Goal: Contribute content: Contribute content

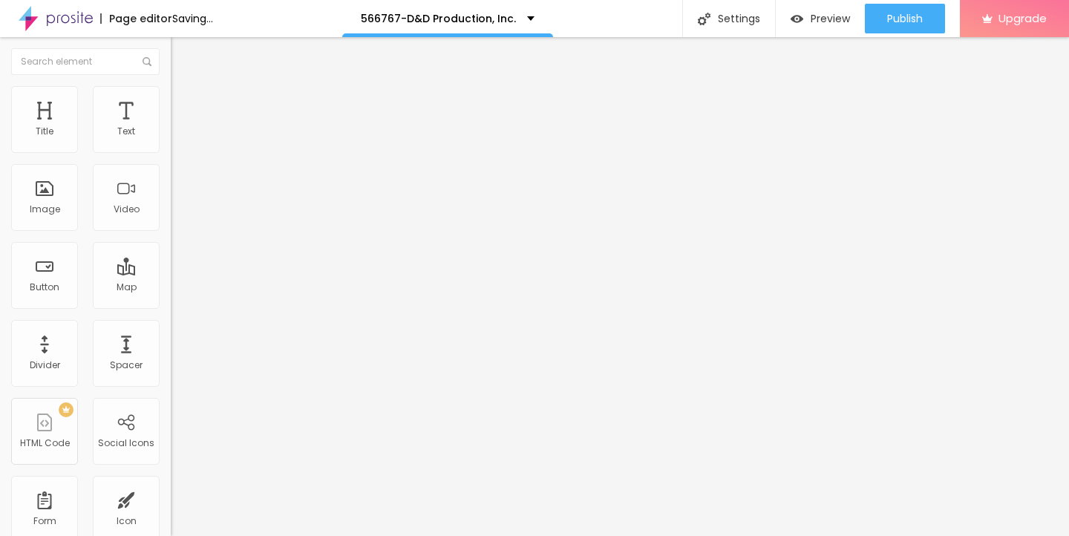
click at [171, 128] on span "Add image" at bounding box center [201, 121] width 61 height 13
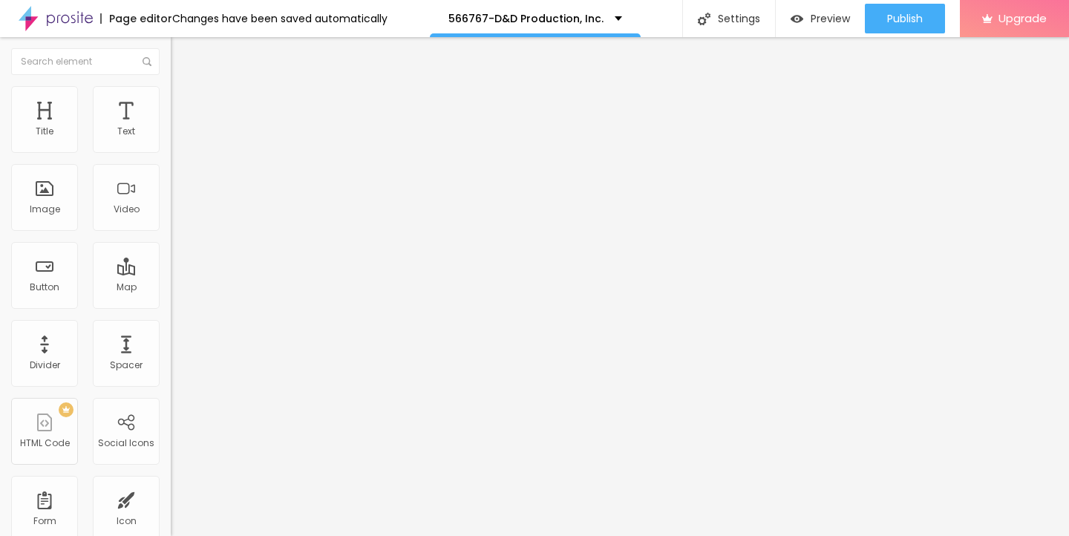
click at [184, 99] on span "Style" at bounding box center [195, 96] width 22 height 13
type input "95"
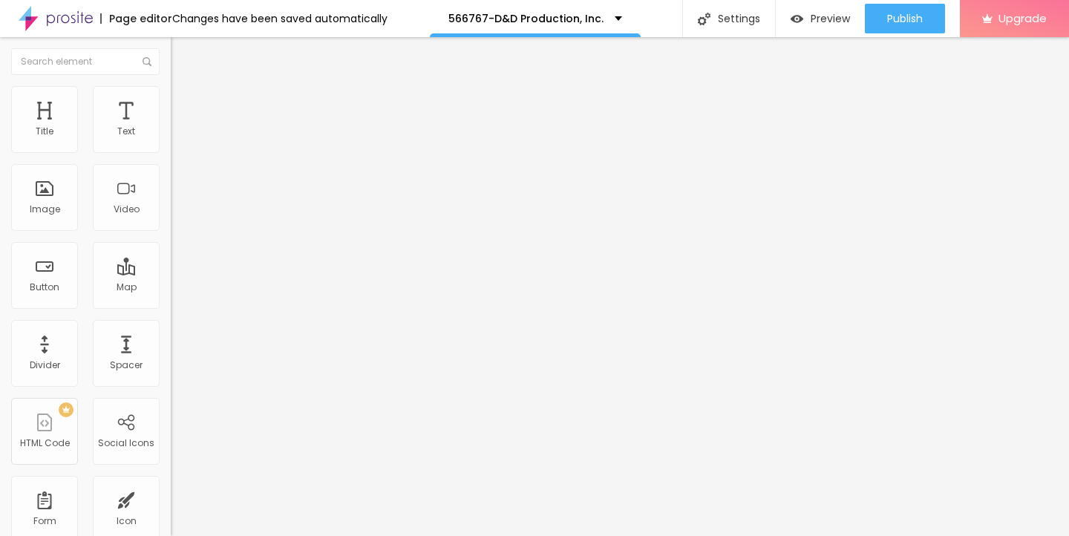
type input "95"
type input "85"
type input "75"
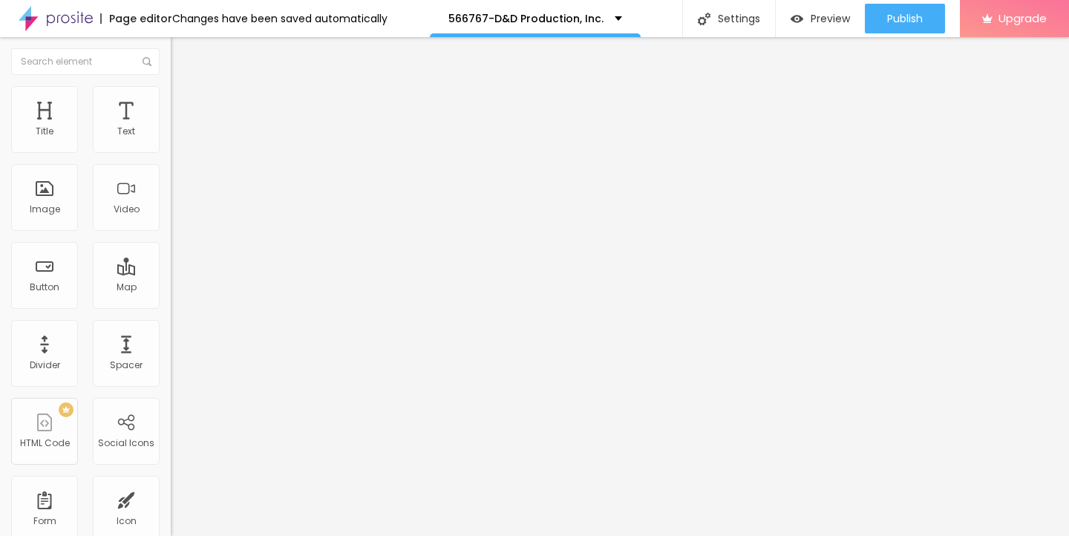
type input "70"
type input "60"
type input "50"
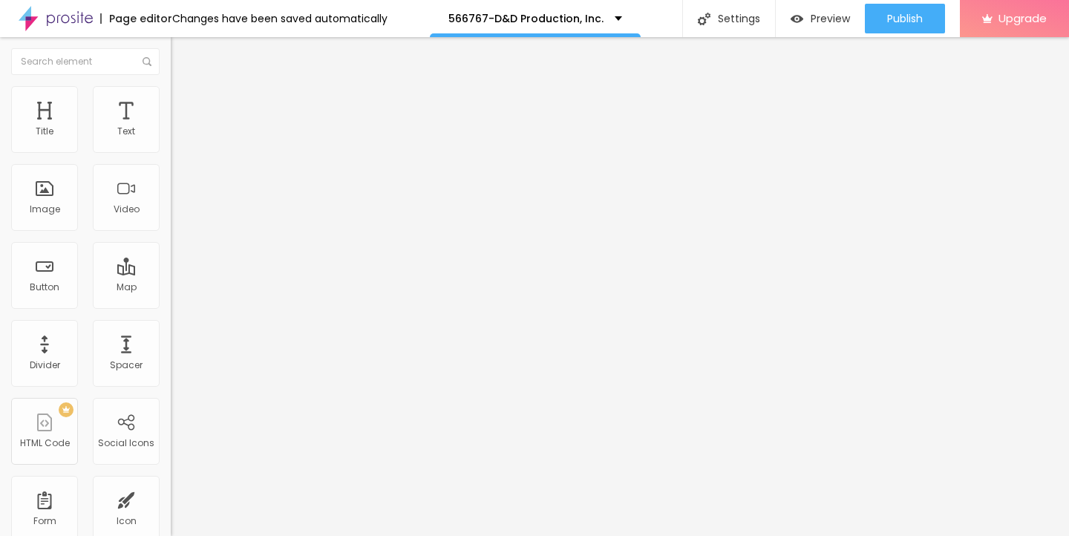
type input "50"
type input "45"
type input "40"
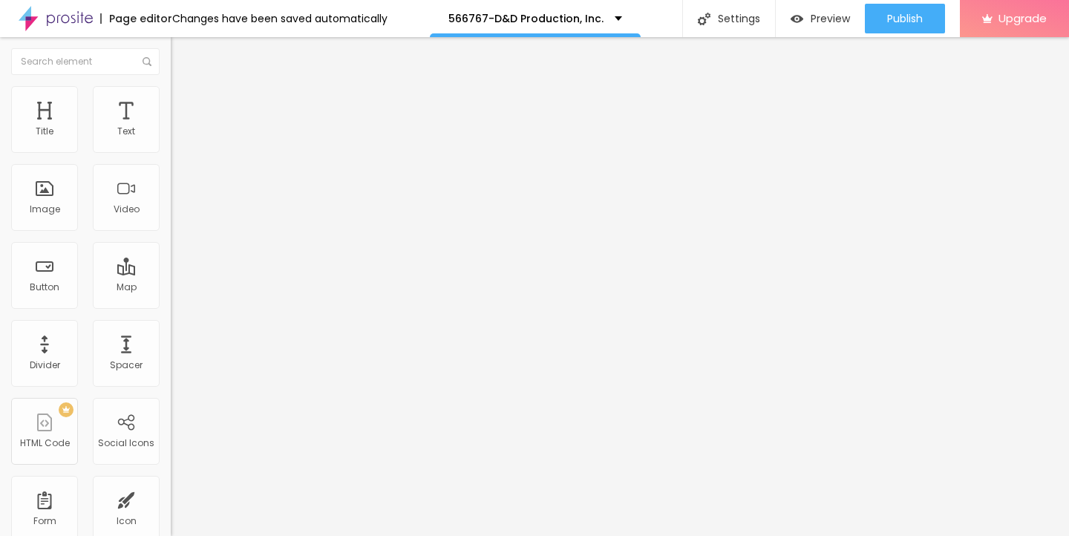
type input "35"
type input "30"
type input "25"
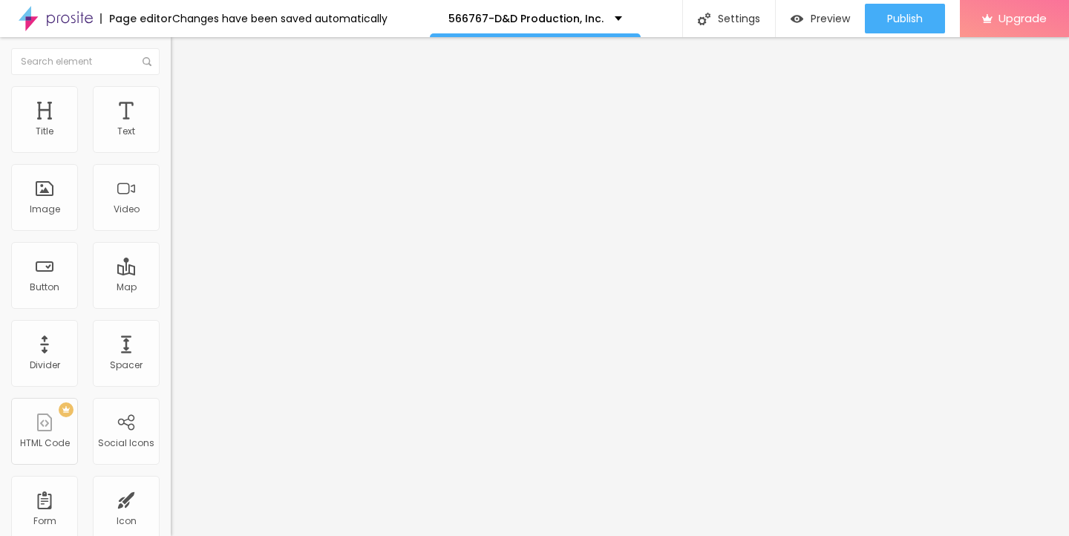
type input "25"
type input "20"
type input "15"
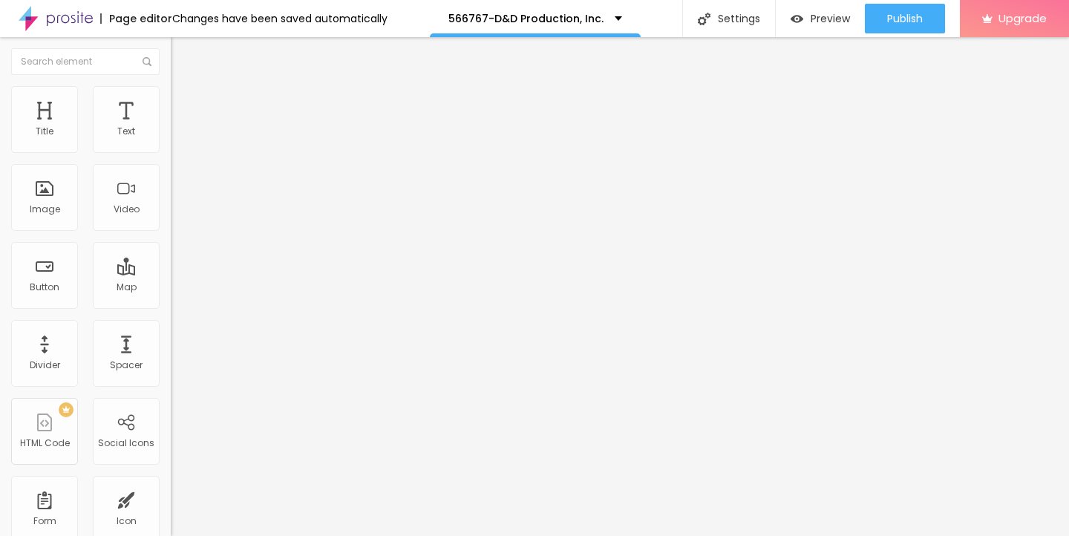
type input "10"
drag, startPoint x: 151, startPoint y: 157, endPoint x: 5, endPoint y: 155, distance: 146.2
type input "10"
click at [171, 152] on input "range" at bounding box center [219, 146] width 96 height 12
click at [182, 56] on img "button" at bounding box center [188, 54] width 12 height 12
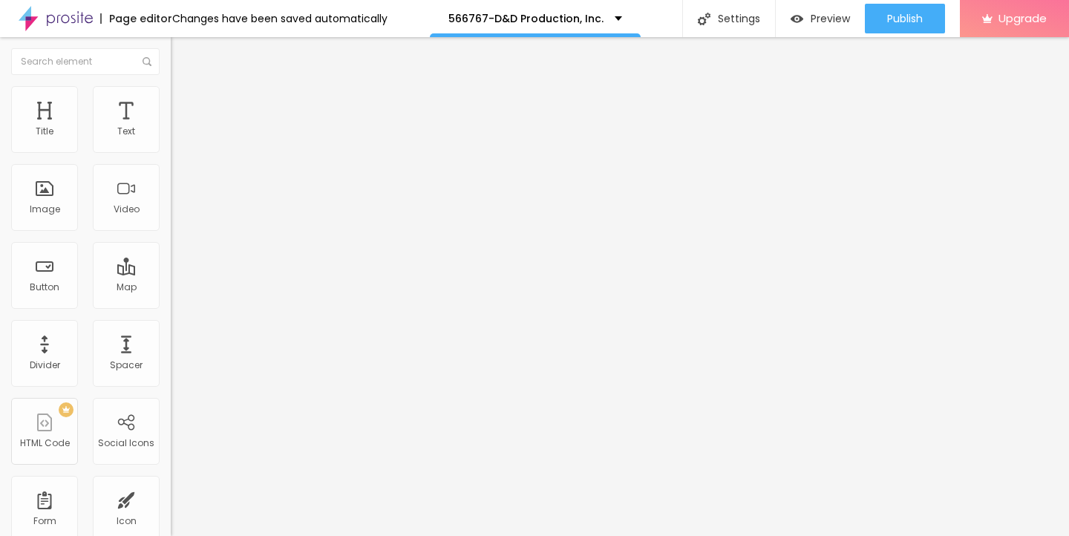
click at [178, 137] on icon "button" at bounding box center [181, 134] width 6 height 6
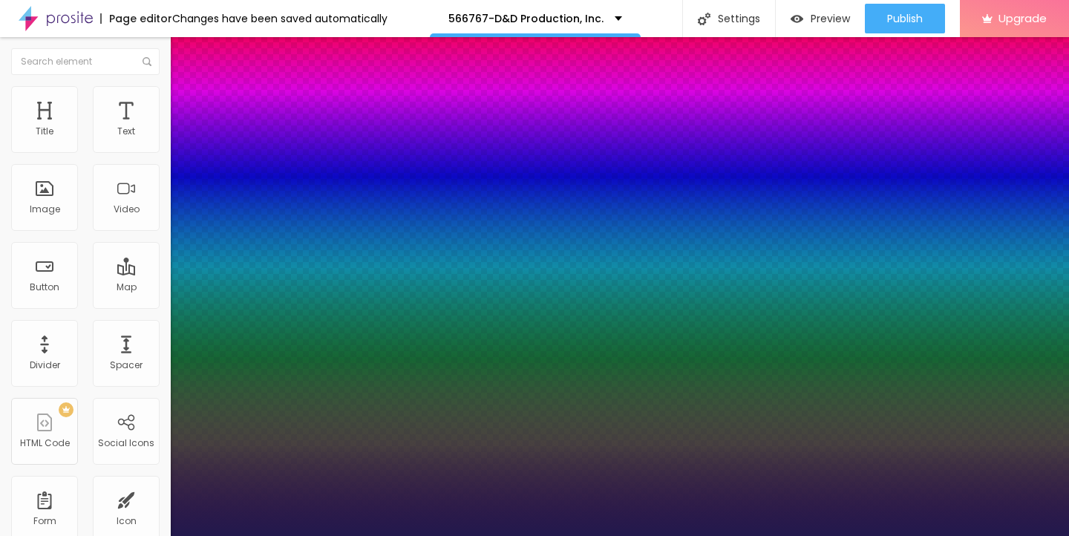
type input "1"
type input "18"
type input "1"
type input "26"
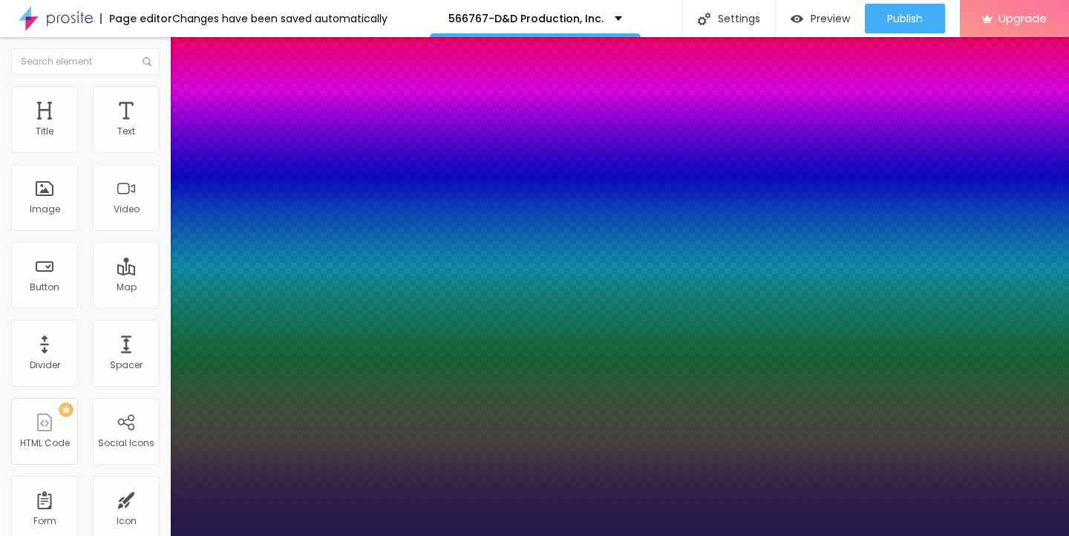
type input "26"
type input "1"
type input "28"
type input "1"
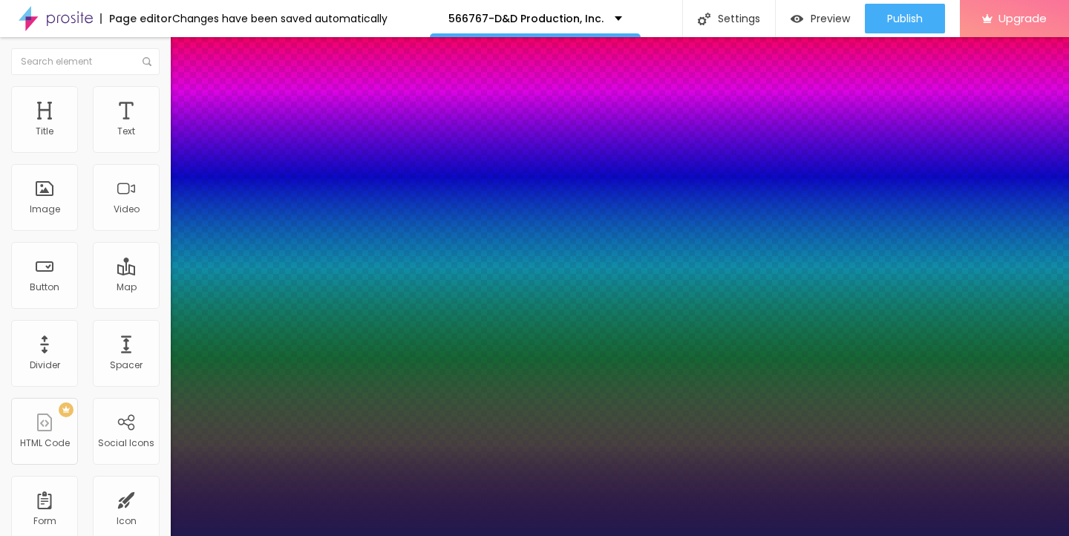
type input "29"
type input "1"
type input "30"
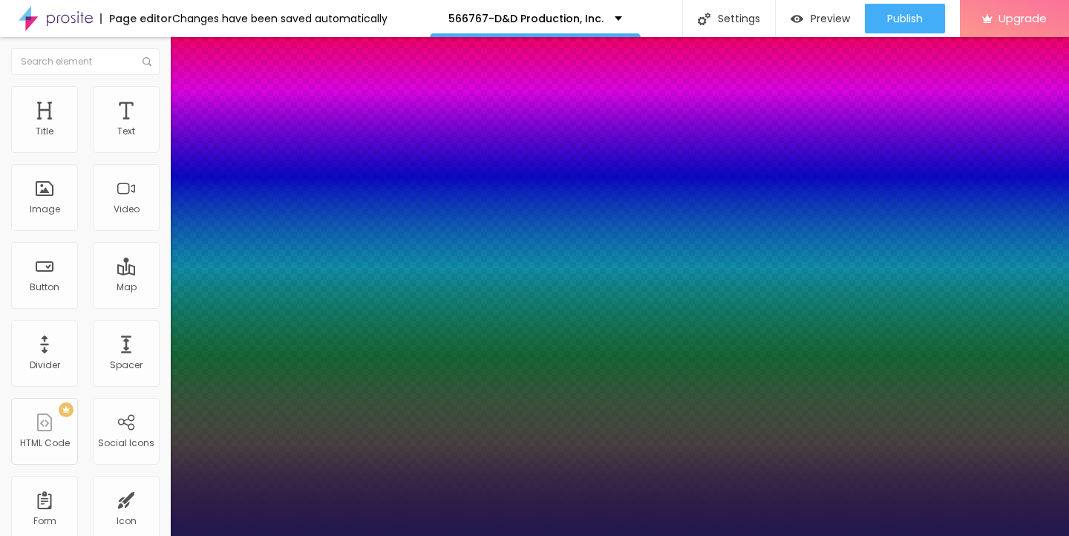
type input "1"
type input "31"
type input "1"
type input "30"
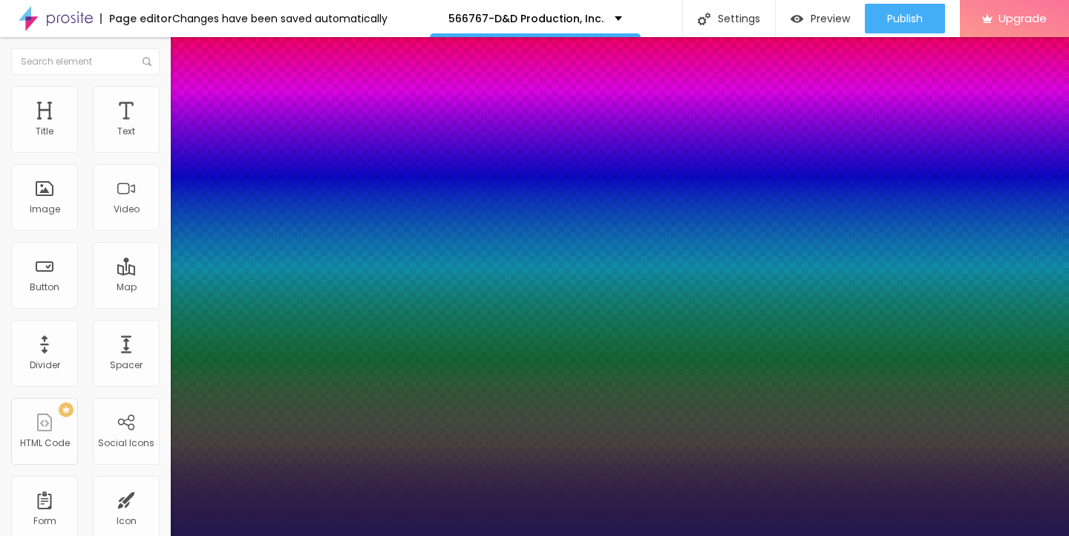
type input "30"
type input "1"
type input "29"
type input "1"
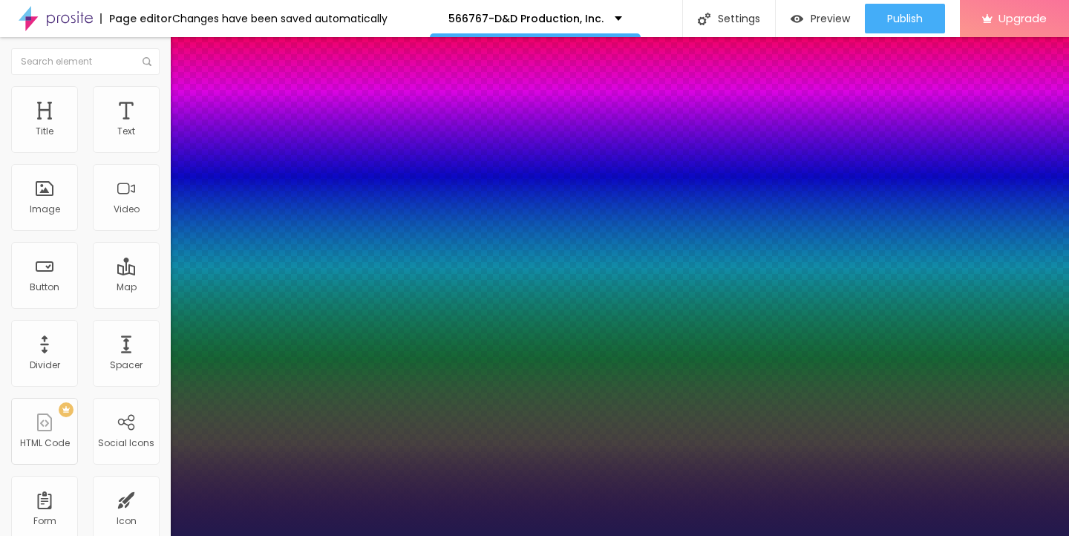
type input "28"
type input "1"
type input "27"
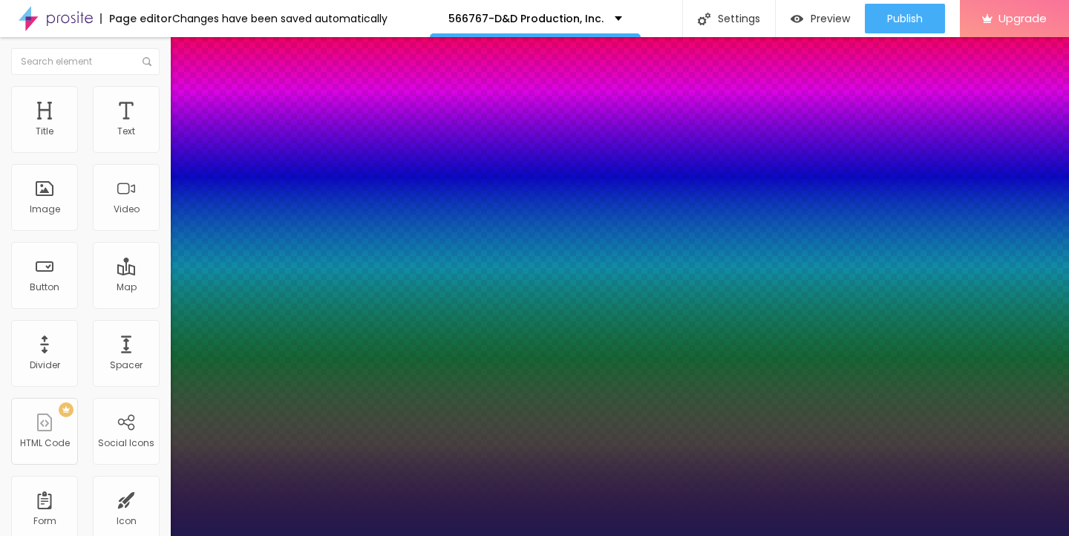
type input "1"
type input "26"
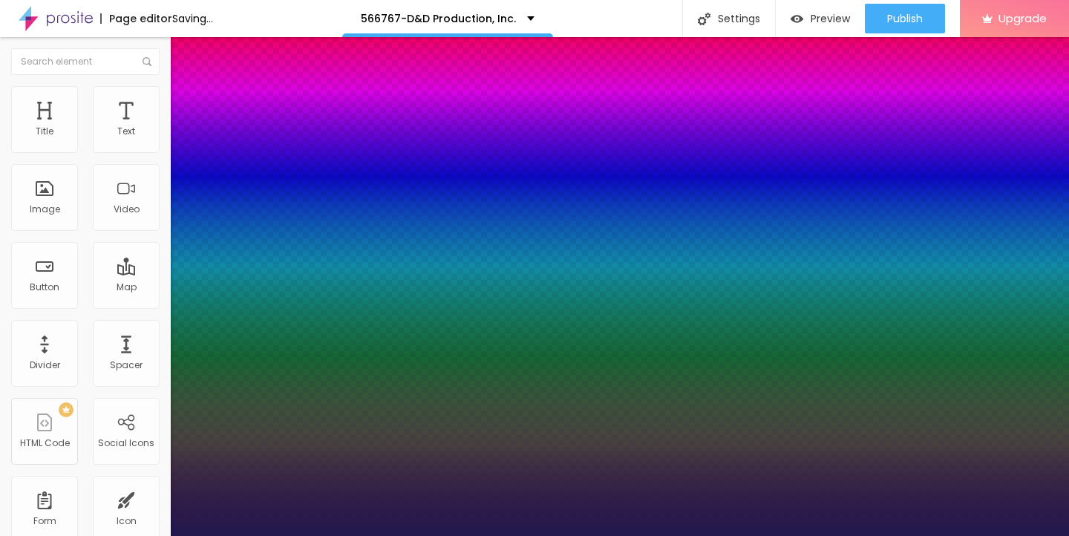
type input "1"
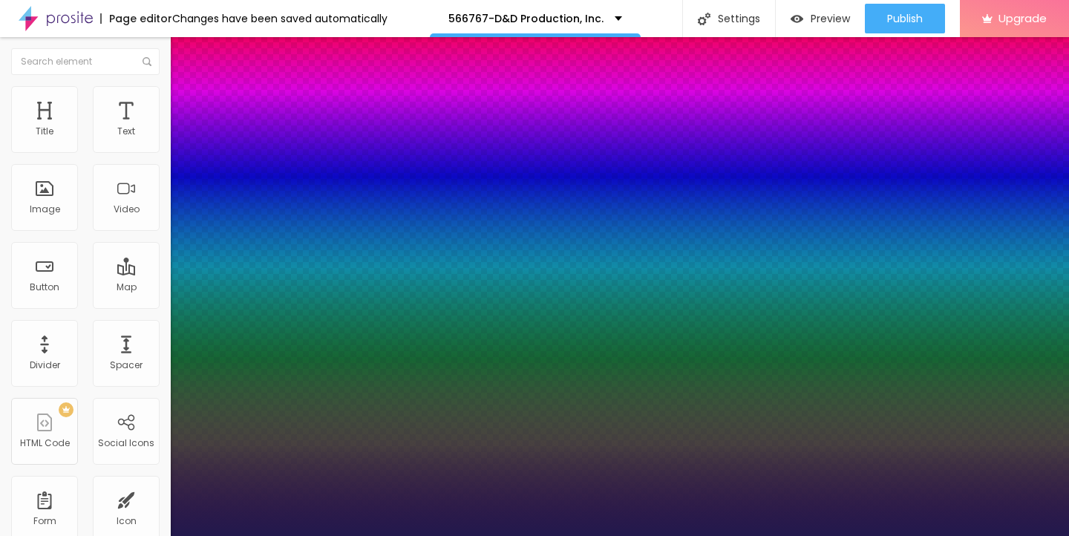
type input "25"
type input "1"
type input "24"
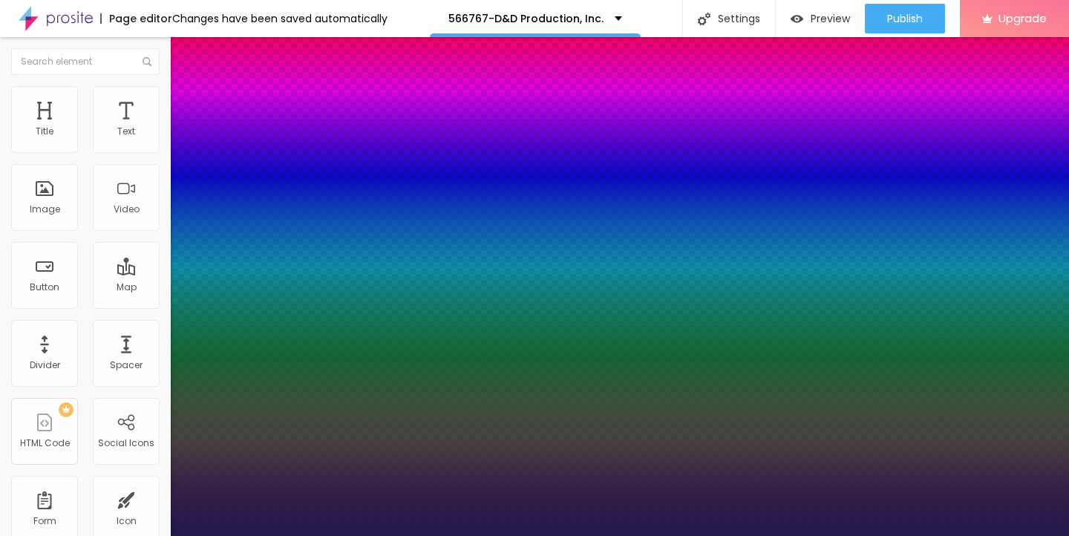
type input "1"
type input "25"
type input "1"
drag, startPoint x: 200, startPoint y: 250, endPoint x: 210, endPoint y: 250, distance: 9.6
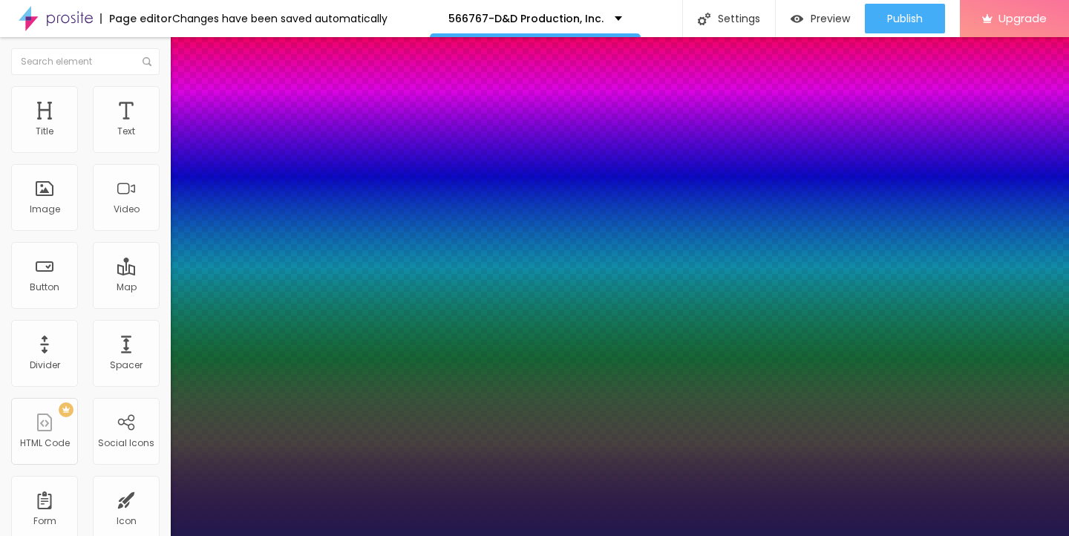
type input "25"
click at [470, 535] on div at bounding box center [534, 536] width 1069 height 0
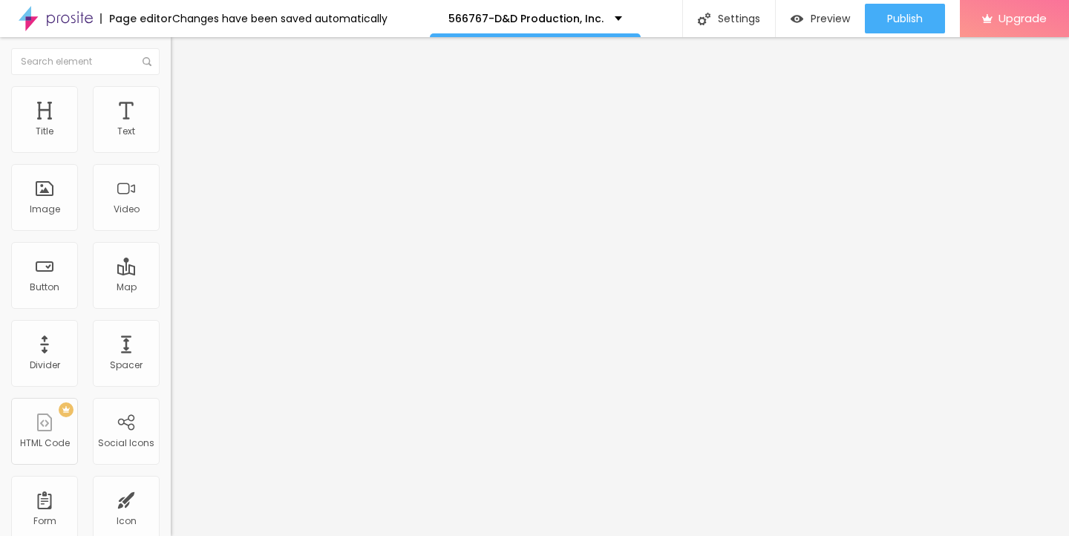
click at [171, 61] on button "Edit Text" at bounding box center [256, 54] width 171 height 34
drag, startPoint x: 63, startPoint y: 165, endPoint x: 2, endPoint y: 165, distance: 60.8
click at [171, 165] on div "Text Click me Align Size Default Small Default Big Link URL https:// Open in ne…" at bounding box center [256, 224] width 171 height 216
paste input "→ VIEW DOCUMENT HERE"
type input "→ VIEW DOCUMENT HERE"
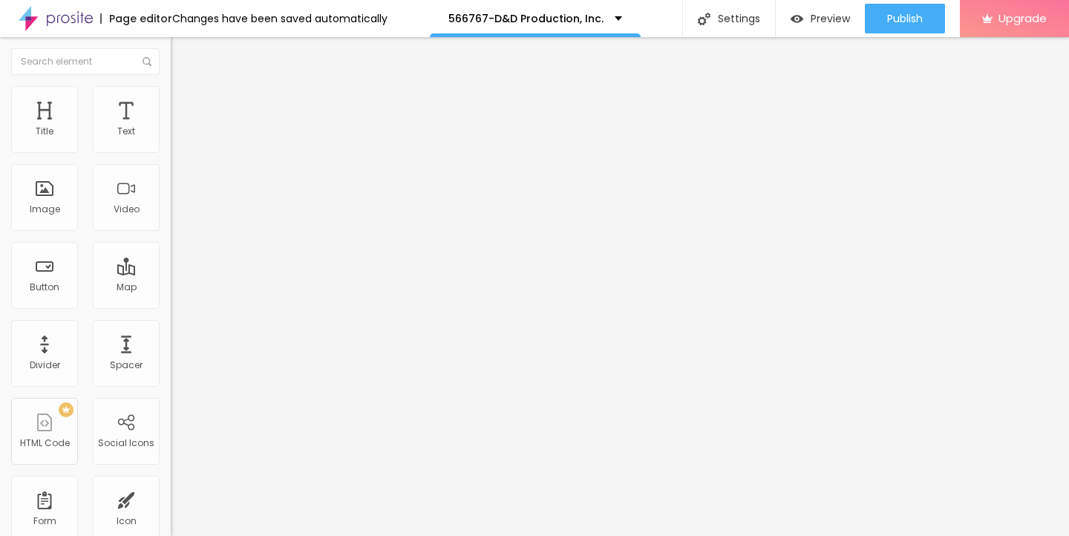
click at [171, 299] on input "https://" at bounding box center [260, 298] width 178 height 15
drag, startPoint x: 57, startPoint y: 311, endPoint x: 0, endPoint y: 309, distance: 57.2
click at [171, 309] on div "Text → VIEW DOCUMENT HERE Align Size Default Small Default Big Link URL https:/…" at bounding box center [256, 224] width 171 height 216
paste input "[DOMAIN_NAME]"
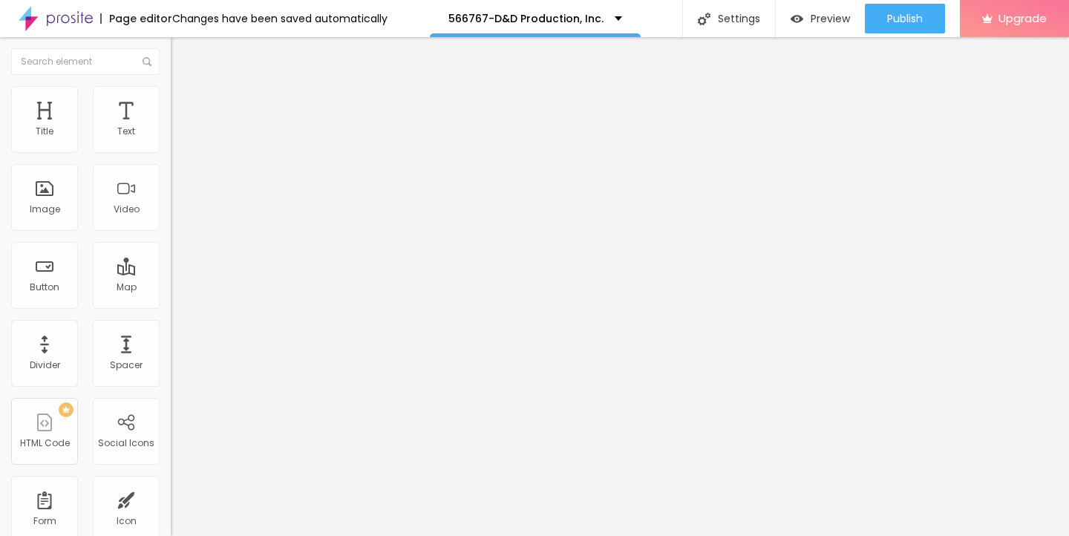
type input "[URL][DOMAIN_NAME]"
click at [171, 95] on li "Style" at bounding box center [256, 93] width 171 height 15
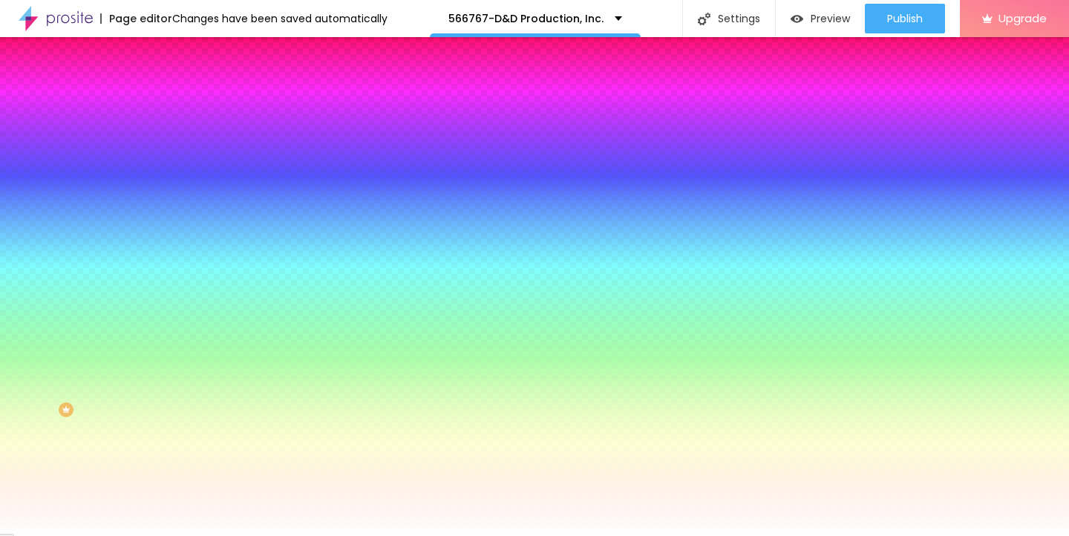
click at [183, 185] on icon "button" at bounding box center [184, 186] width 3 height 3
type input "17"
type input "18"
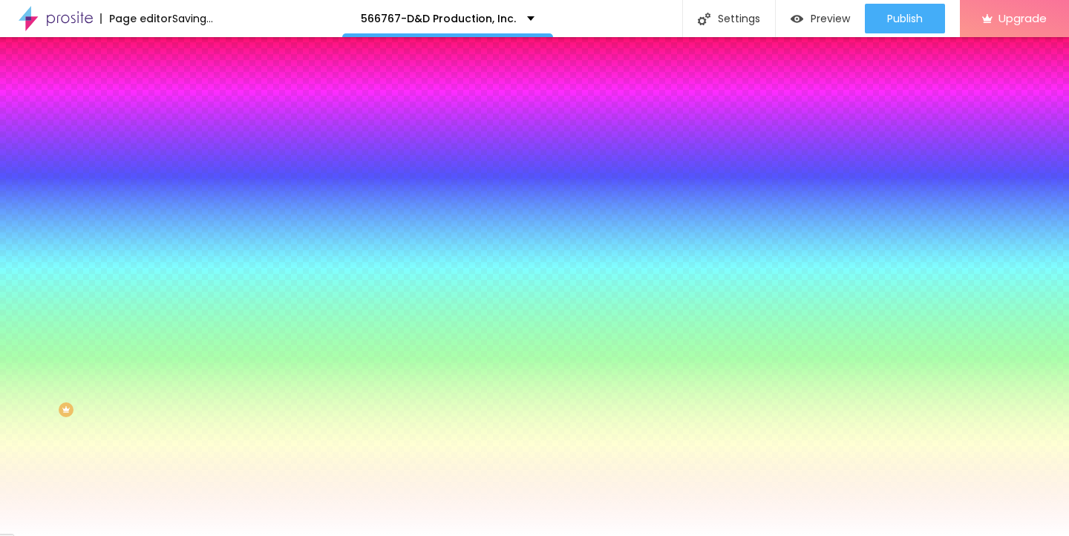
type input "19"
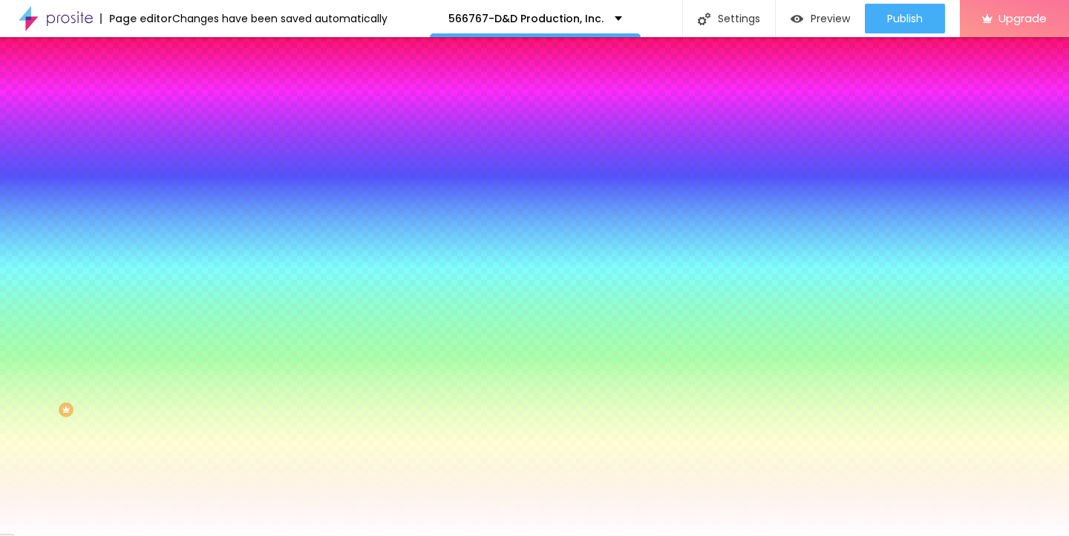
type input "20"
type input "21"
type input "22"
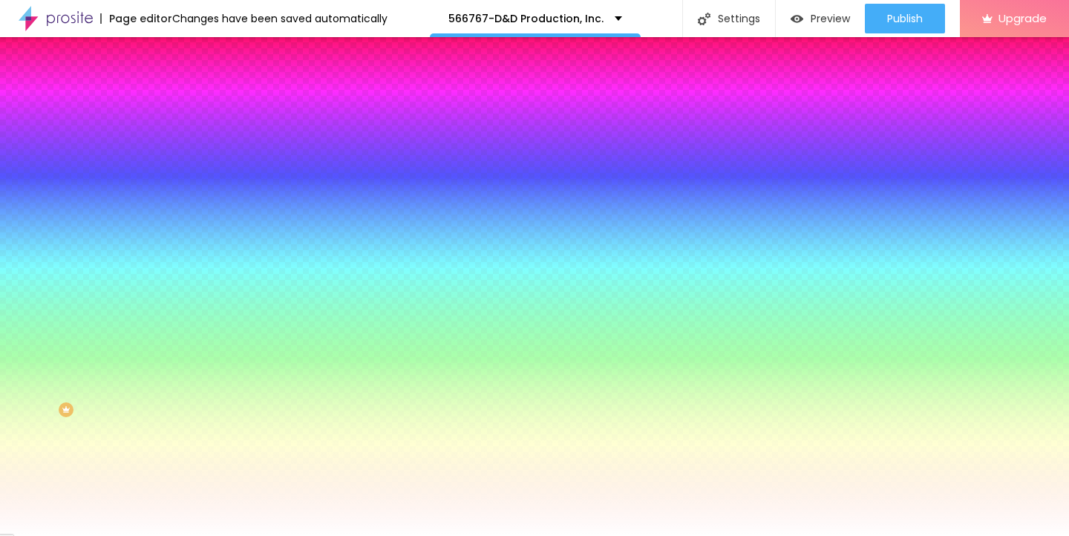
type input "22"
drag, startPoint x: 225, startPoint y: 286, endPoint x: 251, endPoint y: 286, distance: 26.0
type input "22"
click at [469, 535] on div at bounding box center [534, 536] width 1069 height 0
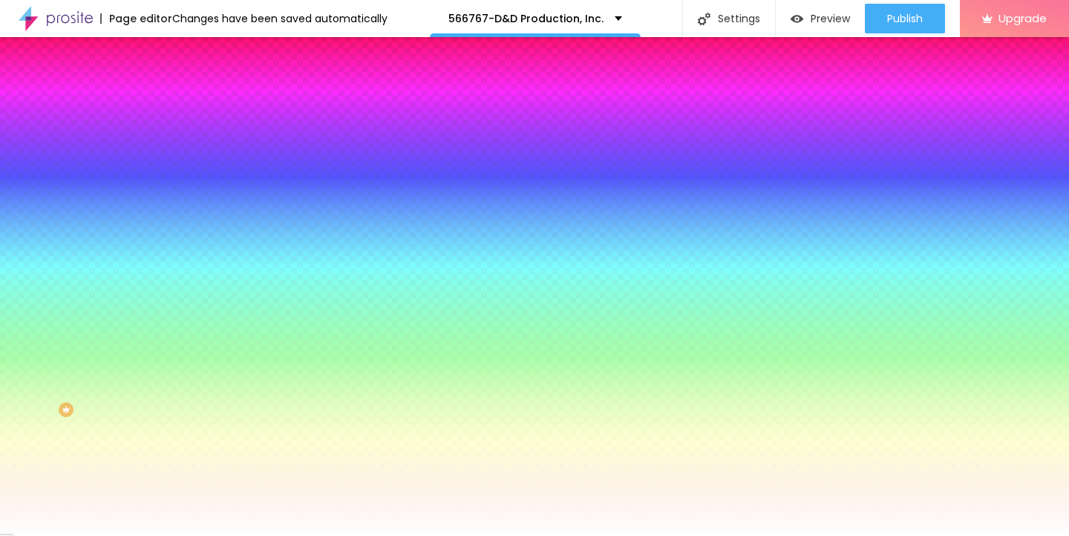
click at [182, 52] on img "button" at bounding box center [188, 54] width 12 height 12
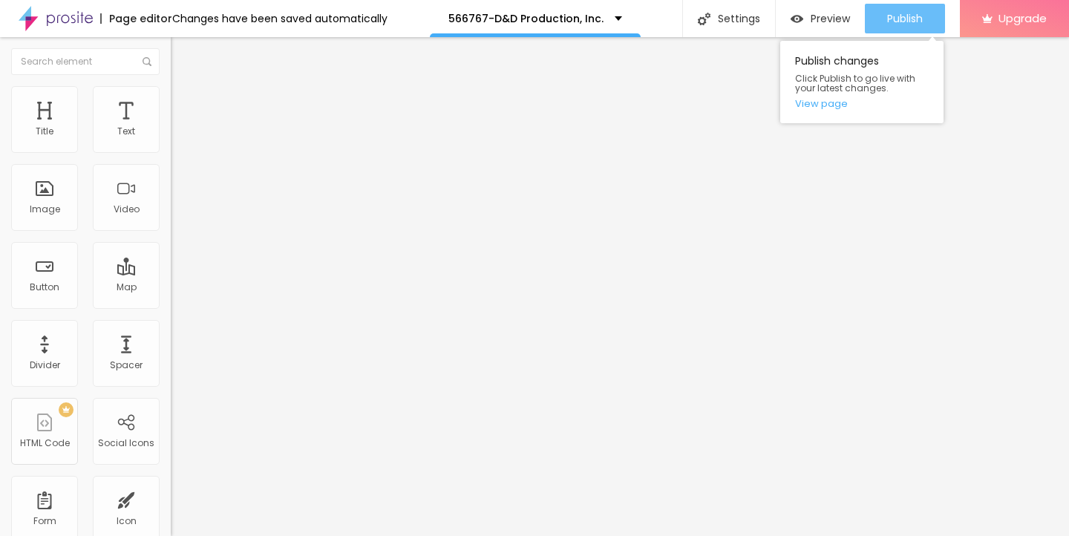
click at [899, 16] on span "Publish" at bounding box center [905, 19] width 36 height 12
